Goal: Transaction & Acquisition: Purchase product/service

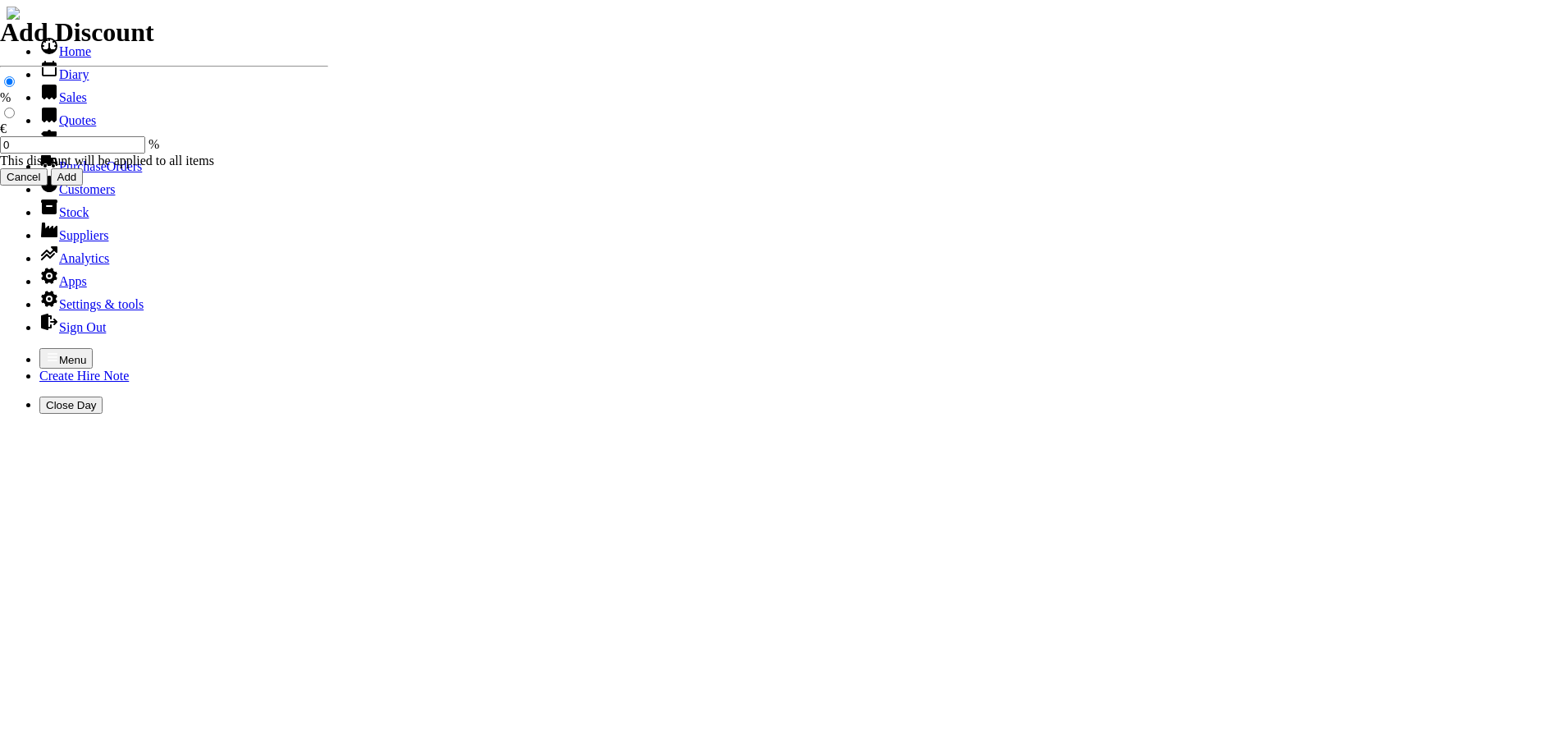
select select "HO"
click at [48, 353] on icon "button" at bounding box center [53, 356] width 10 height 7
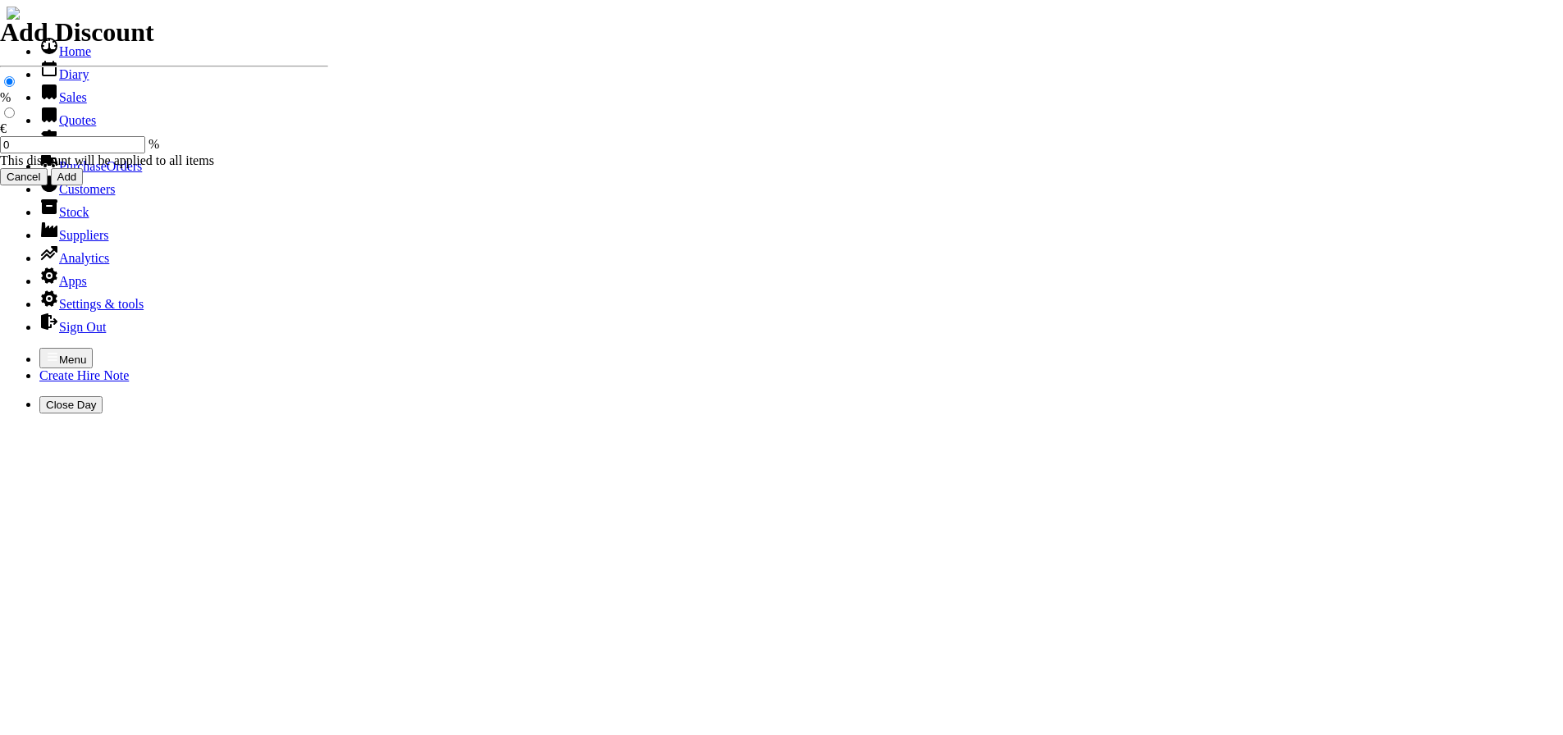
click at [55, 104] on link "Sales" at bounding box center [63, 97] width 48 height 14
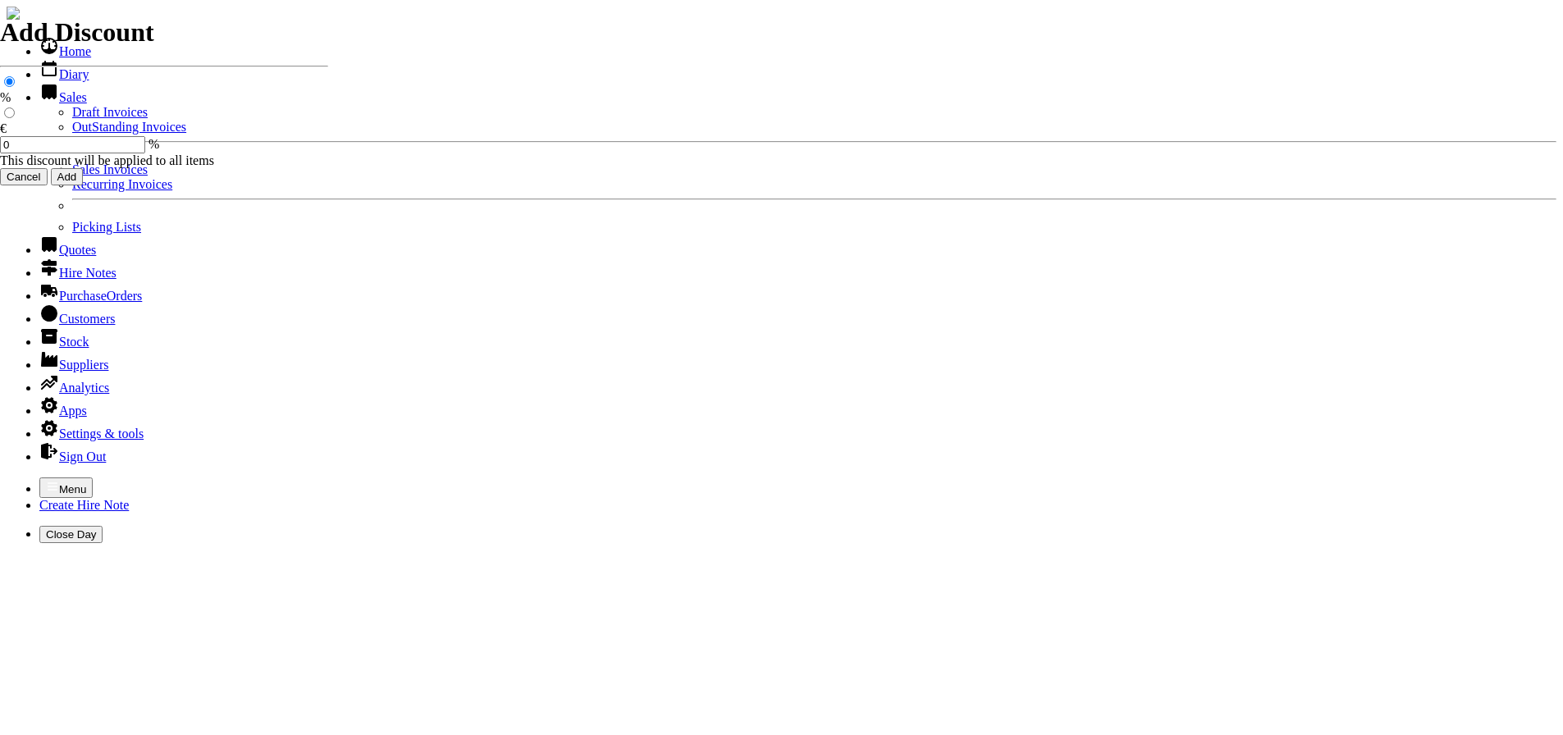
click at [72, 176] on link "Sales Invoices" at bounding box center [109, 169] width 75 height 14
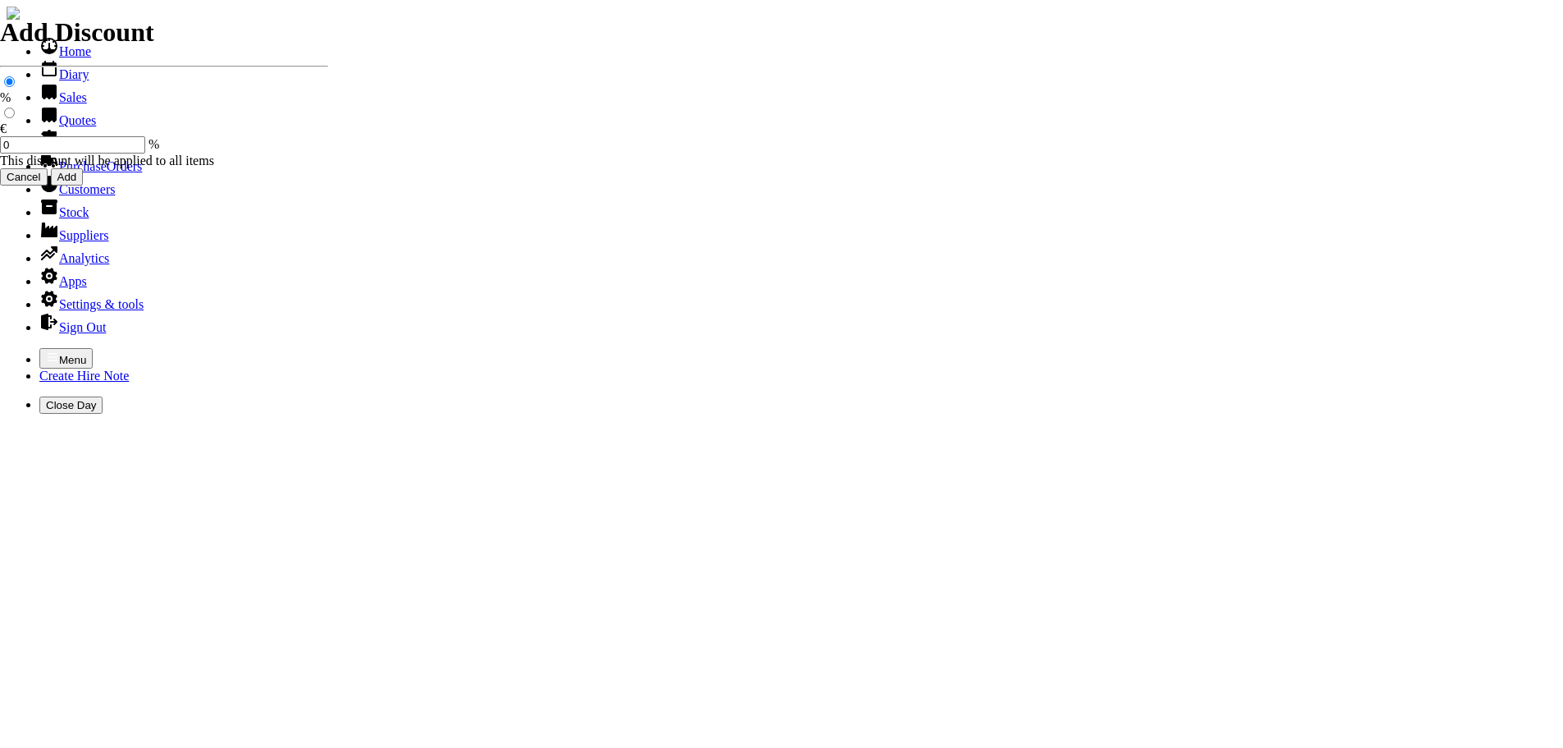
select select "HO"
type input "camp"
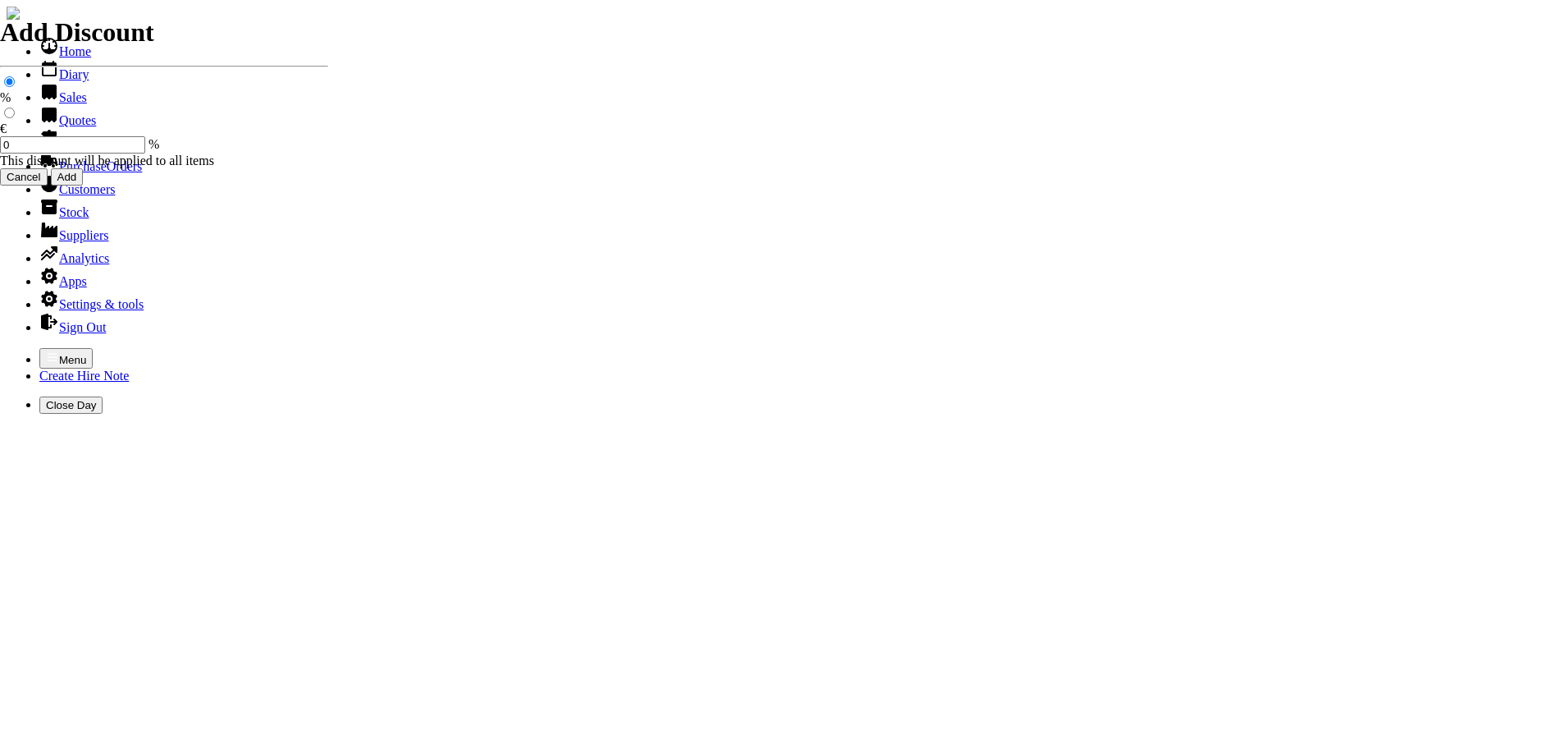
type input "4599-862"
type input "spurious goods"
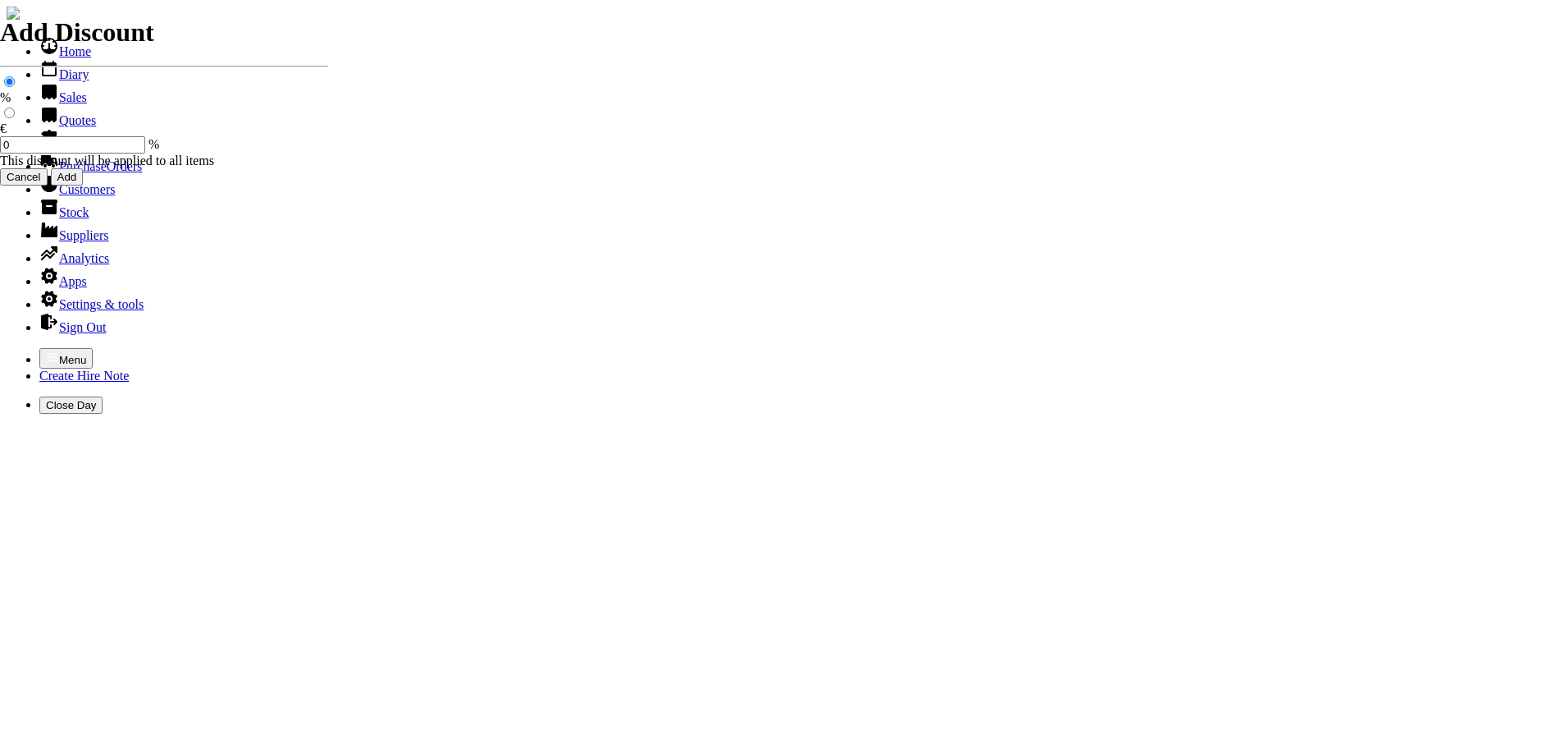
type input "s"
type input "20 LITRE [PERSON_NAME] CAN C/W SPOUT"
type input "55.00"
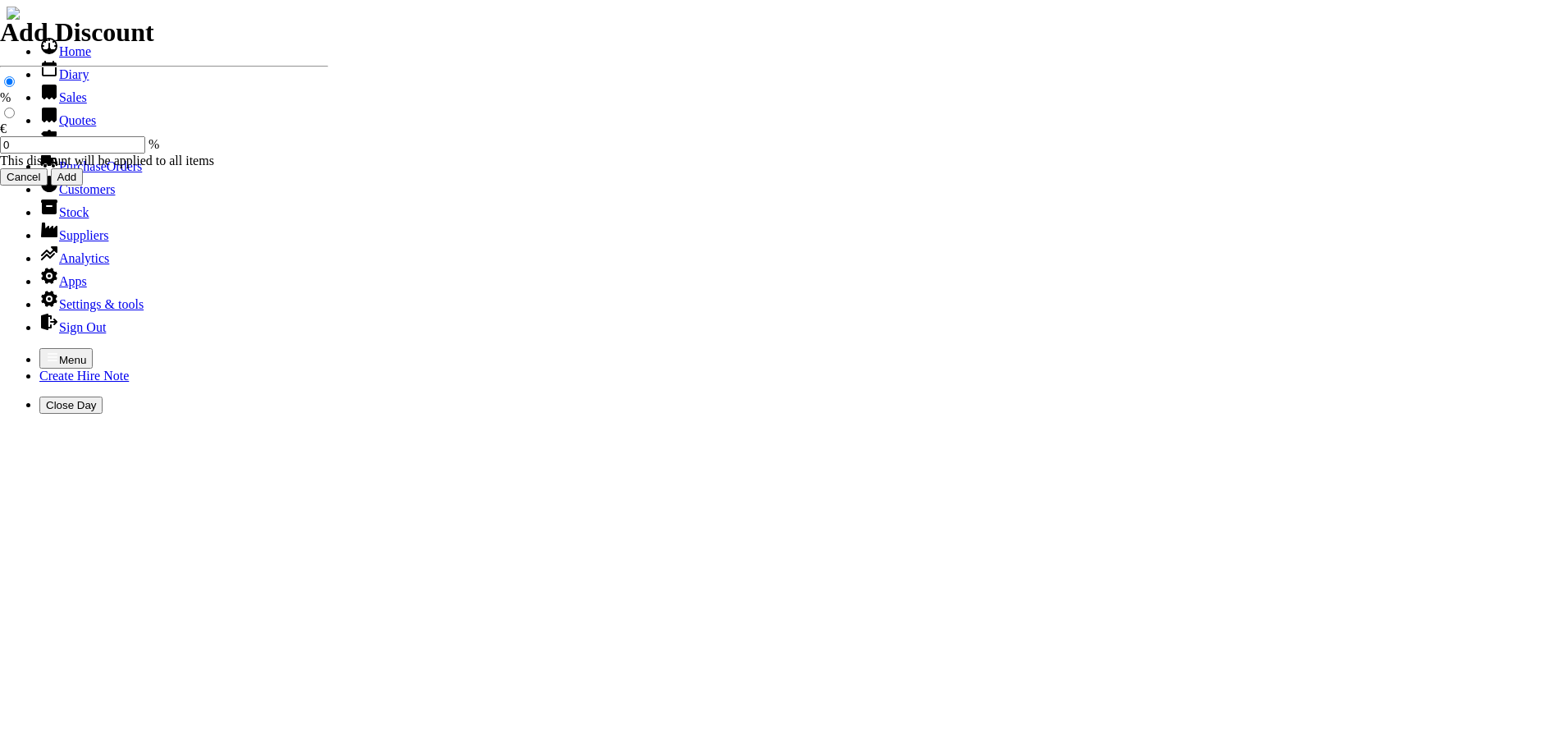
type input "spurious goods"
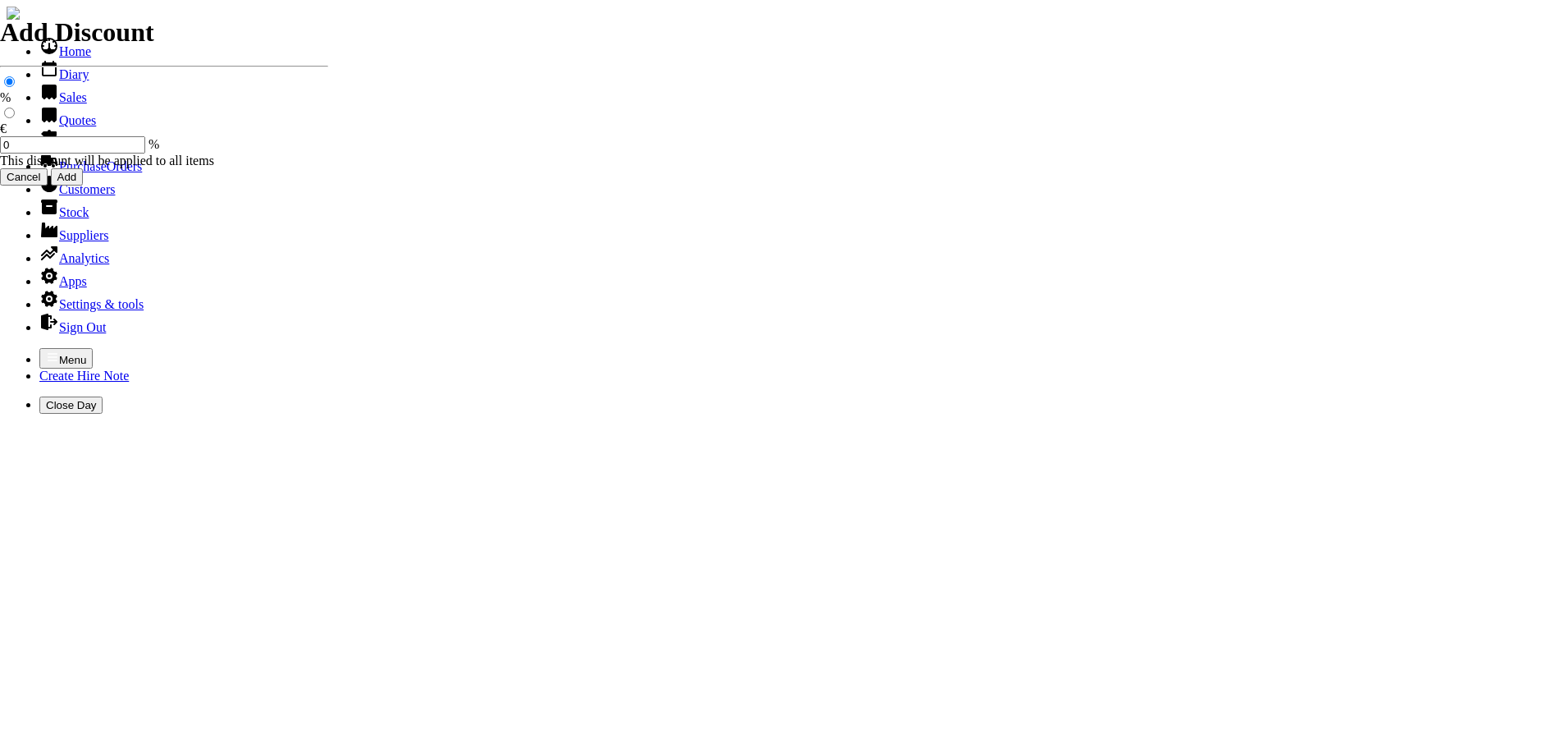
type input "s"
type input "TIN OF VALVE CLEANER"
type input "12.50"
drag, startPoint x: 789, startPoint y: 384, endPoint x: 773, endPoint y: 386, distance: 15.7
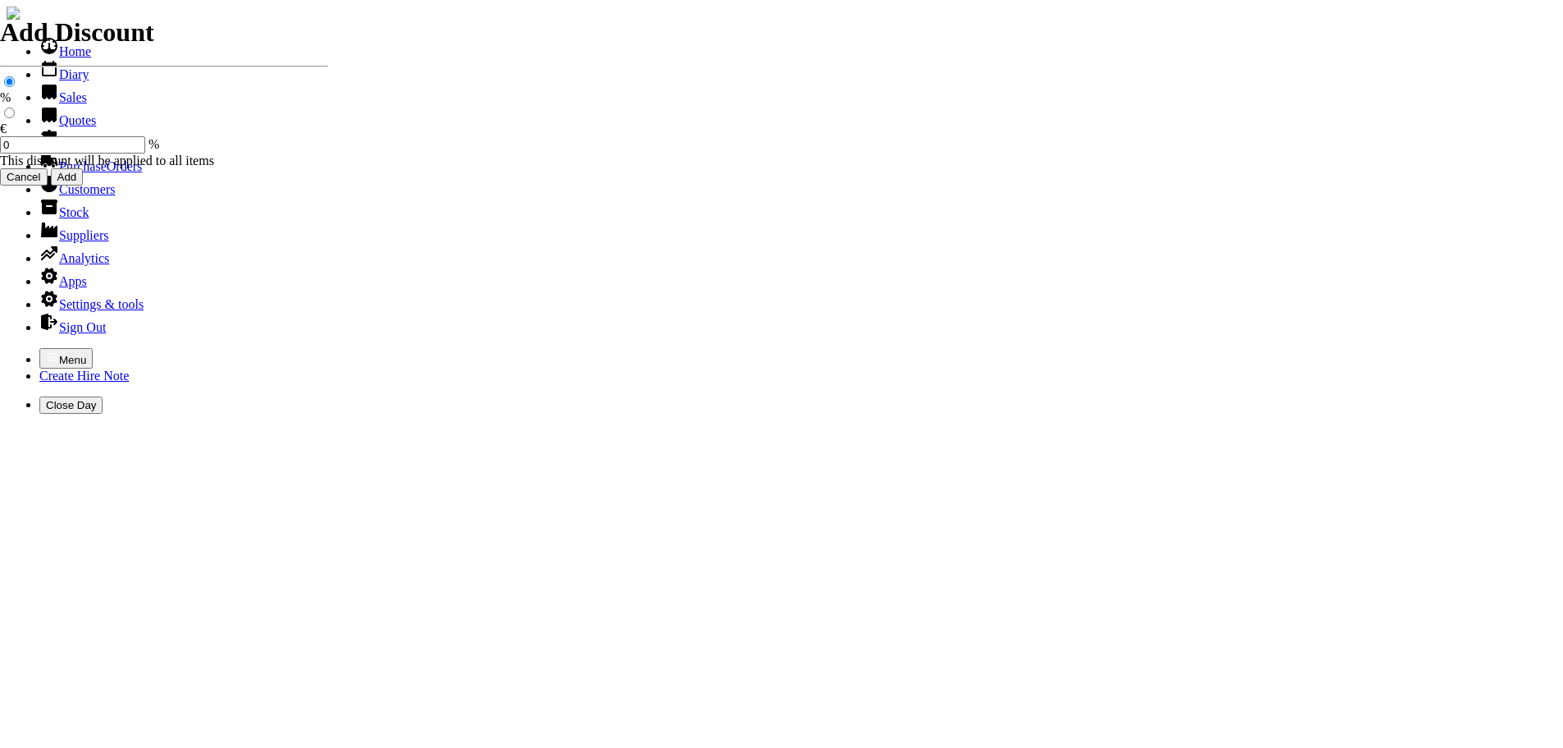
type input "spurious goods"
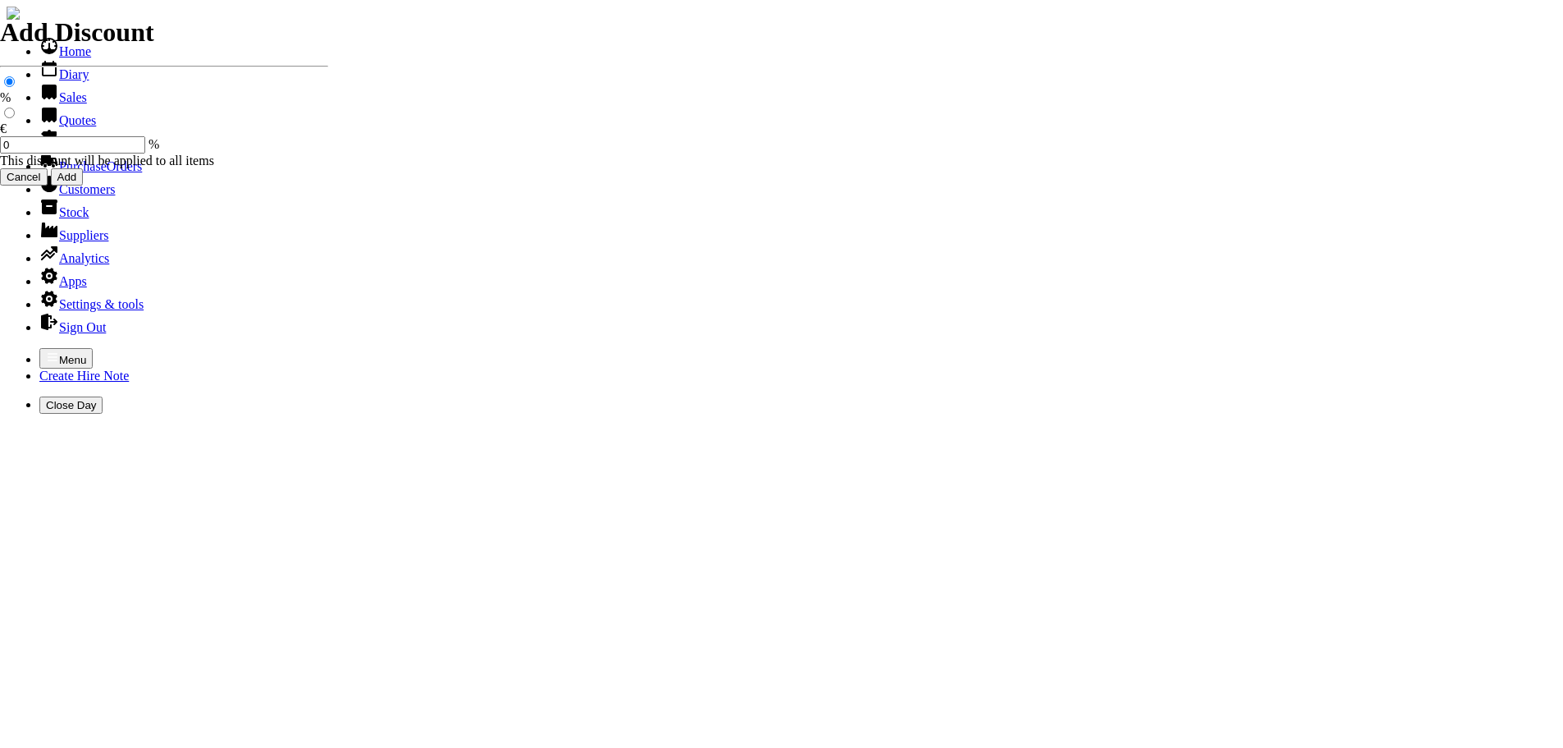
type input "s"
type input "2/STROKE OIL"
type input "4.00"
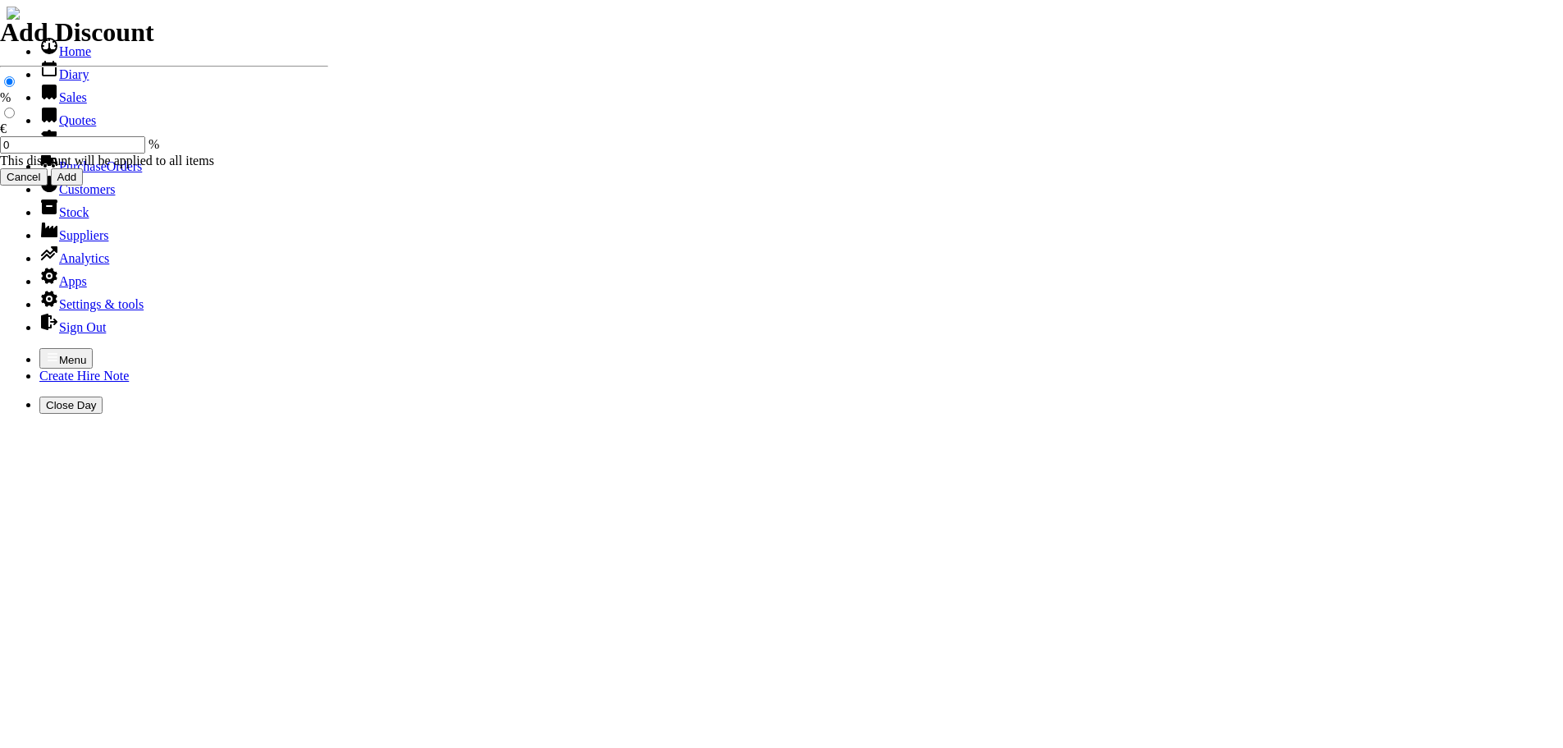
type input "2"
type input "101451"
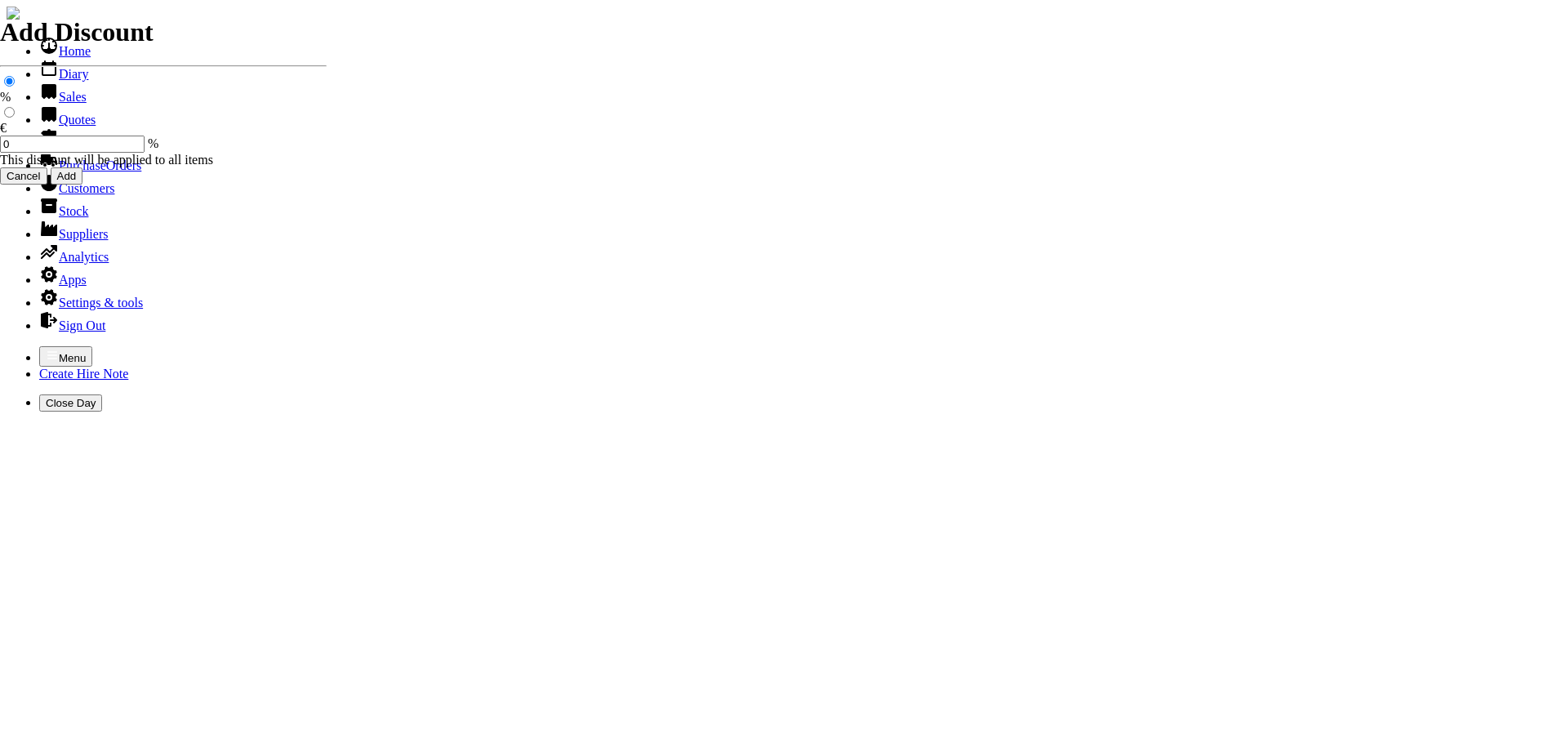
type input "[EMAIL_ADDRESS][DOMAIN_NAME]"
type input "[PERSON_NAME]/[PERSON_NAME]"
